Goal: Task Accomplishment & Management: Use online tool/utility

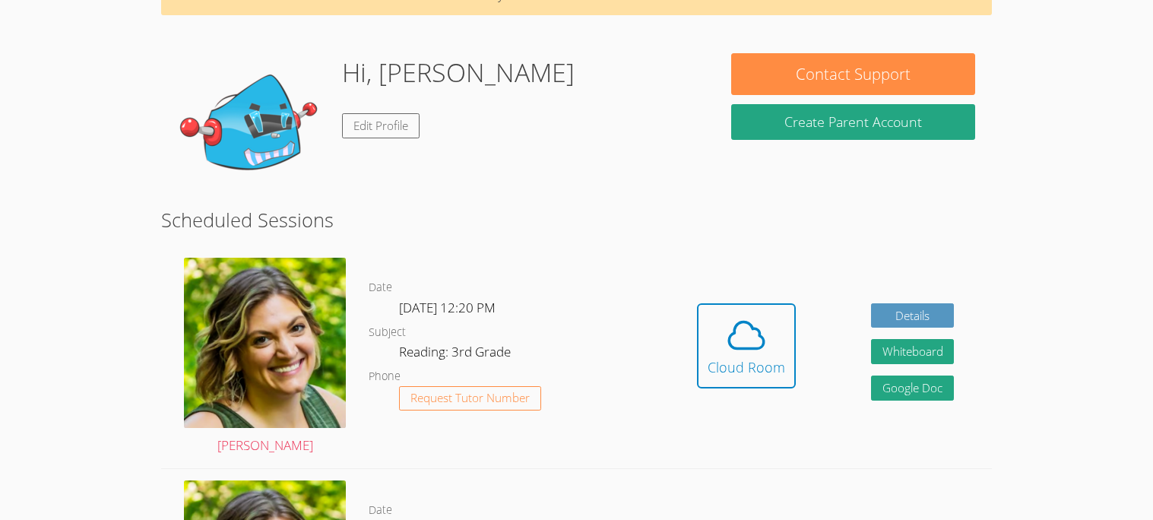
scroll to position [96, 0]
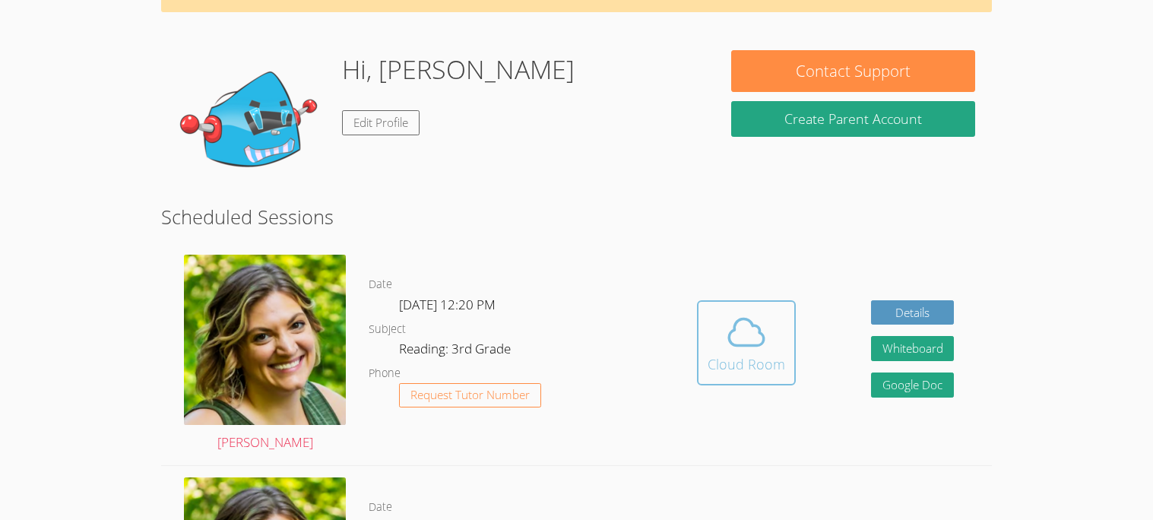
click at [768, 357] on div "Cloud Room" at bounding box center [747, 363] width 78 height 21
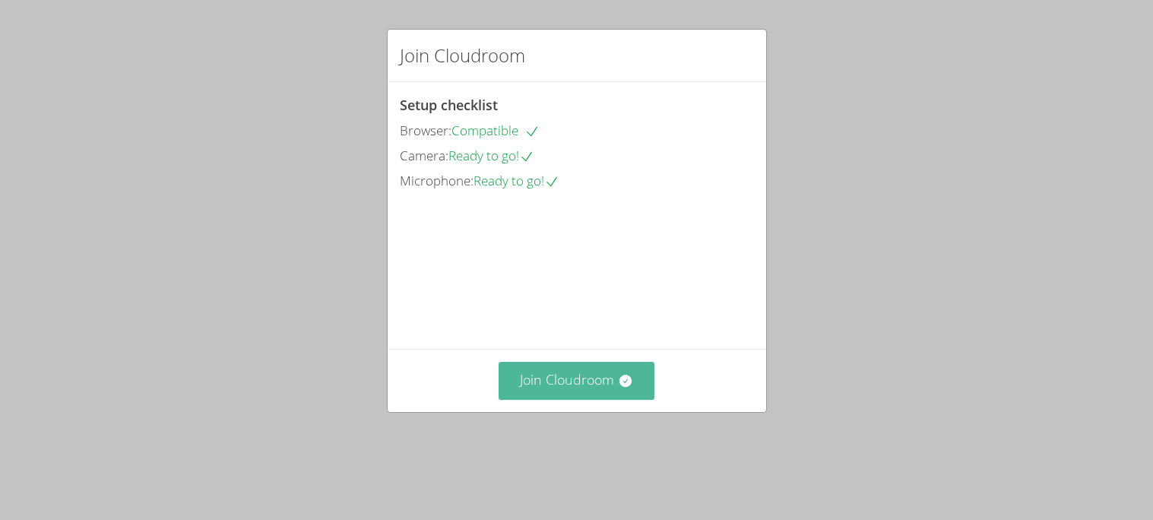
click at [577, 399] on button "Join Cloudroom" at bounding box center [577, 380] width 156 height 37
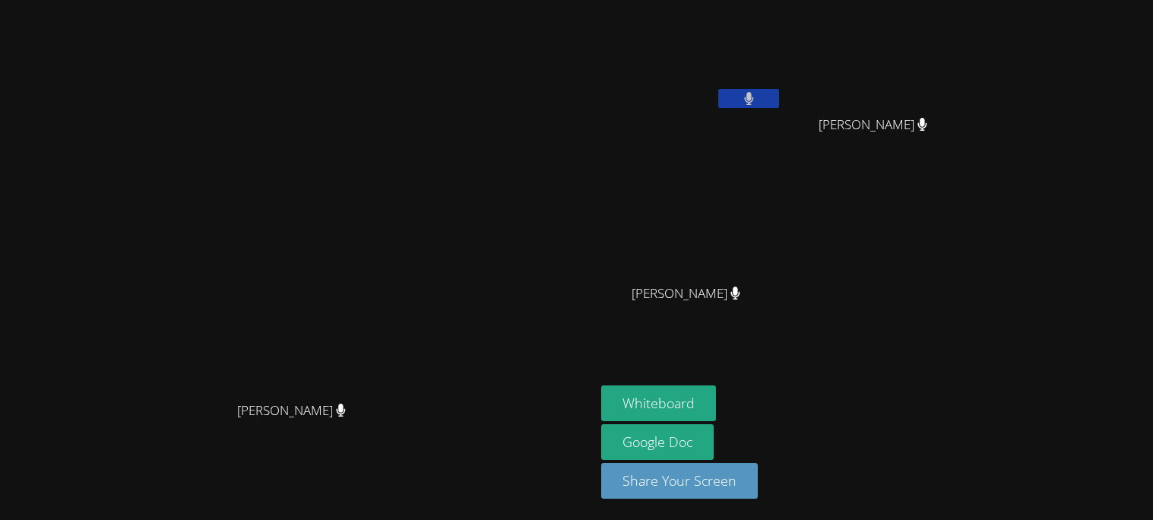
click at [779, 103] on button at bounding box center [748, 98] width 61 height 19
click at [779, 107] on button at bounding box center [748, 98] width 61 height 19
click at [779, 106] on button at bounding box center [748, 98] width 61 height 19
click at [716, 404] on button "Whiteboard" at bounding box center [658, 403] width 115 height 36
